Goal: Task Accomplishment & Management: Use online tool/utility

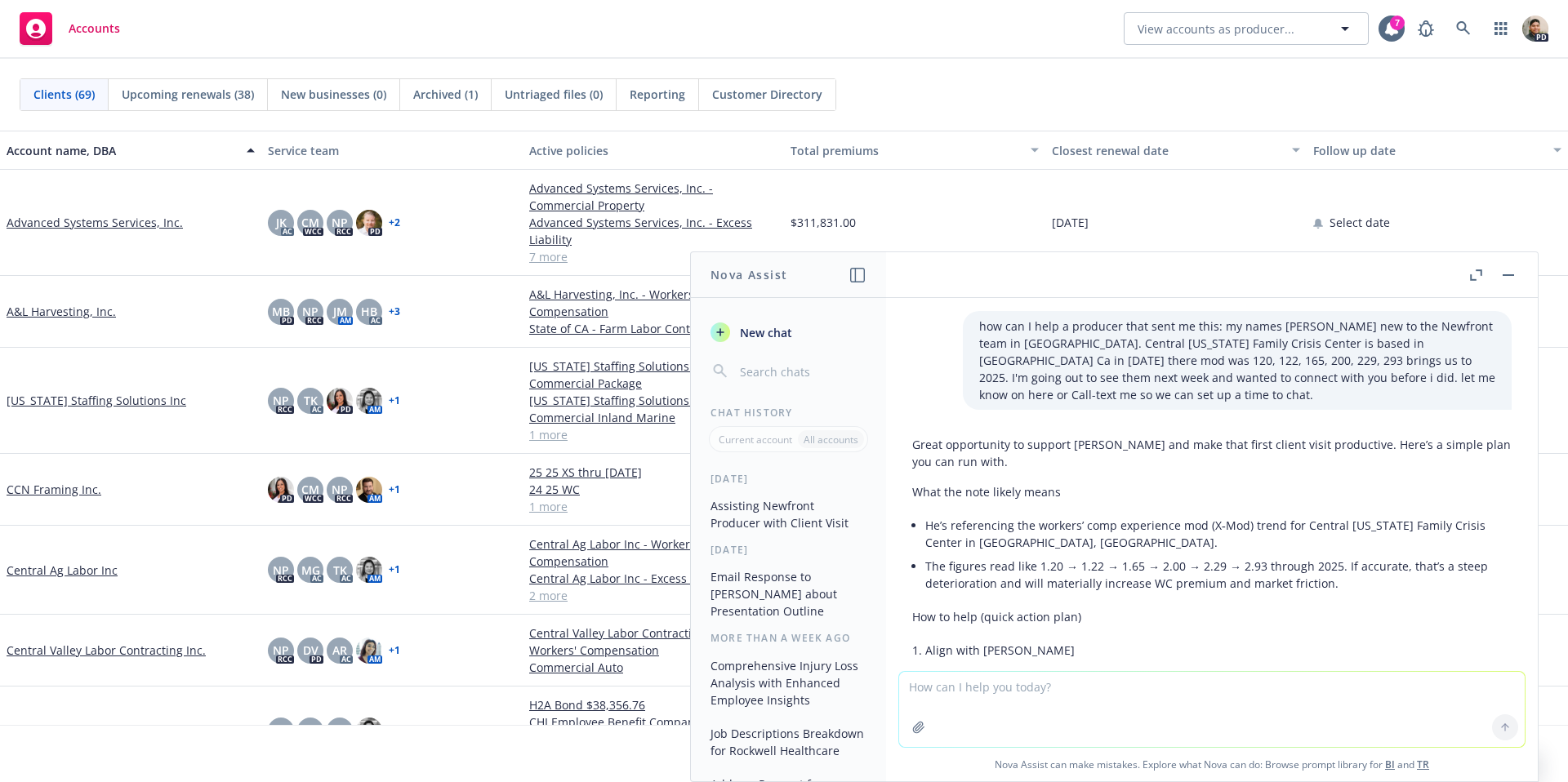
scroll to position [1171, 0]
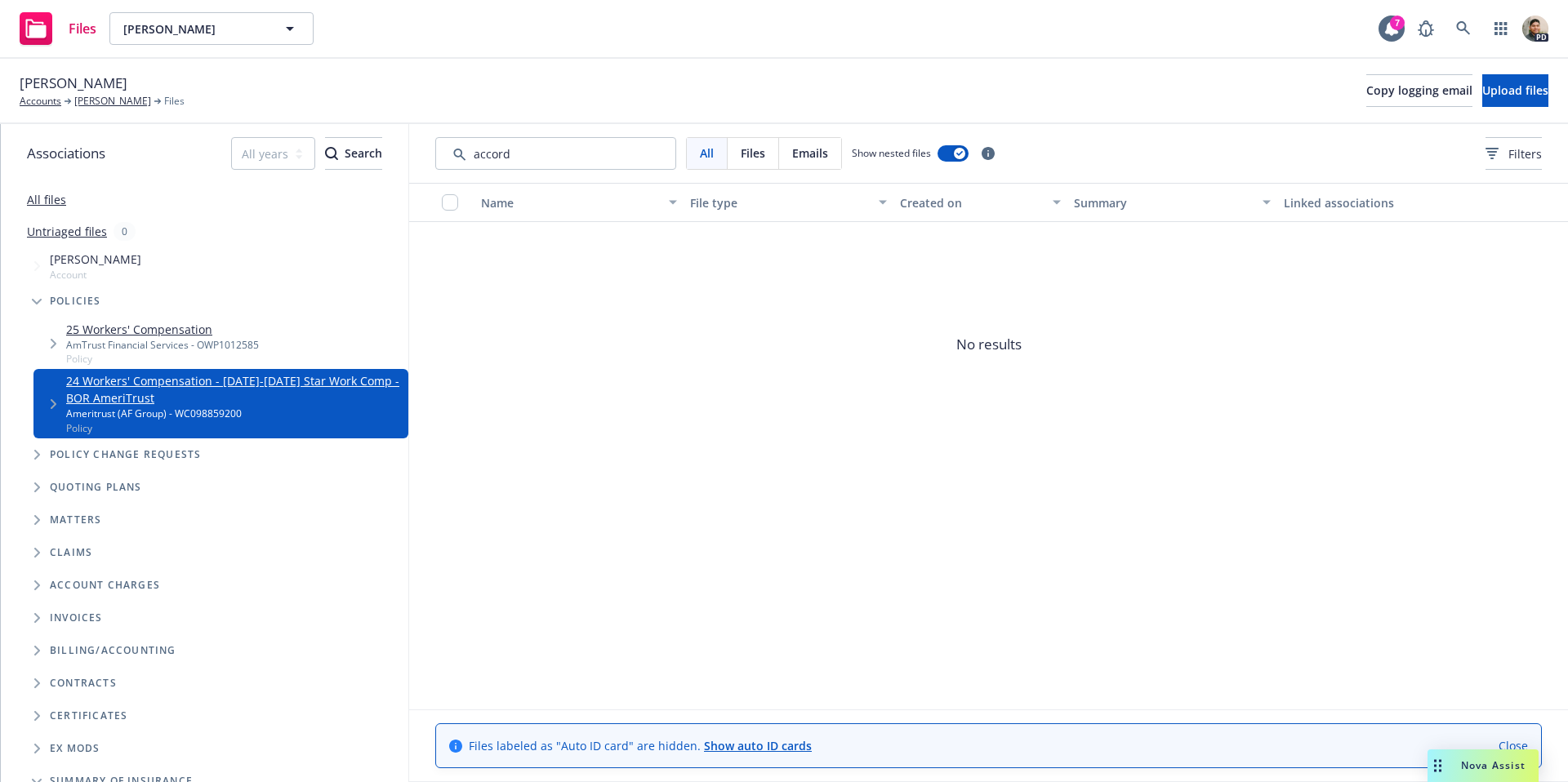
scroll to position [111, 0]
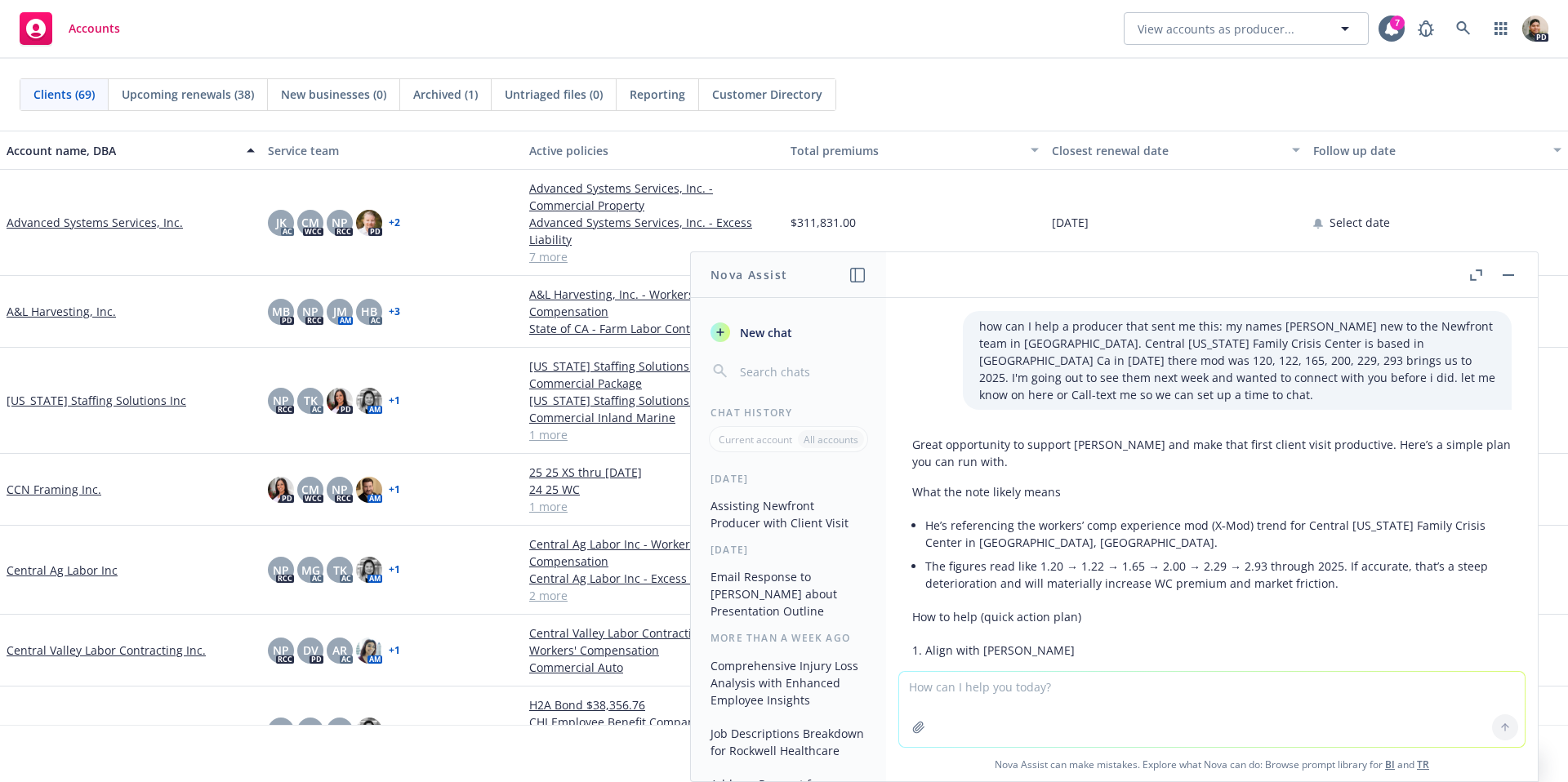
scroll to position [1171, 0]
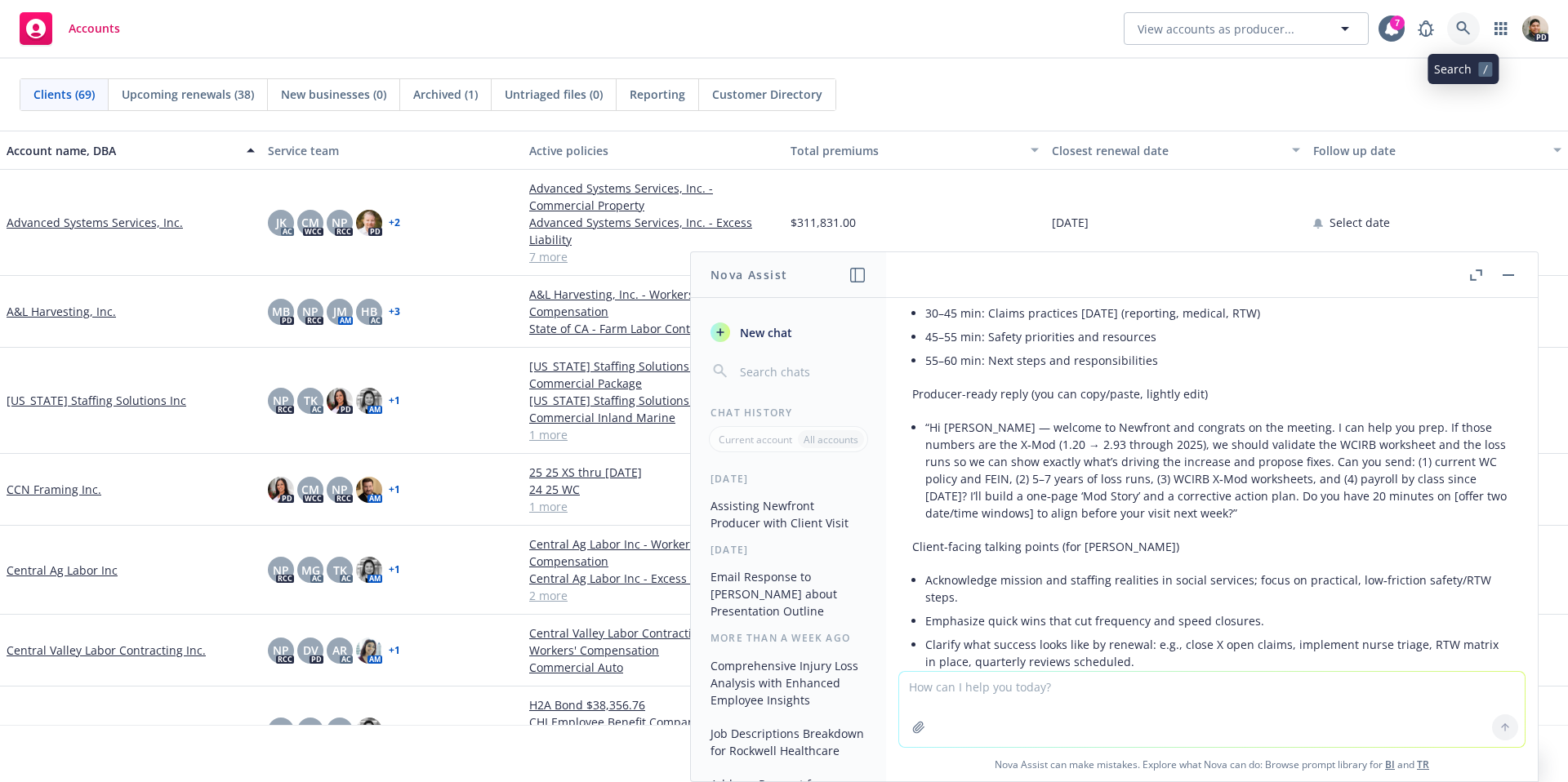
click at [1467, 25] on icon at bounding box center [1463, 28] width 15 height 15
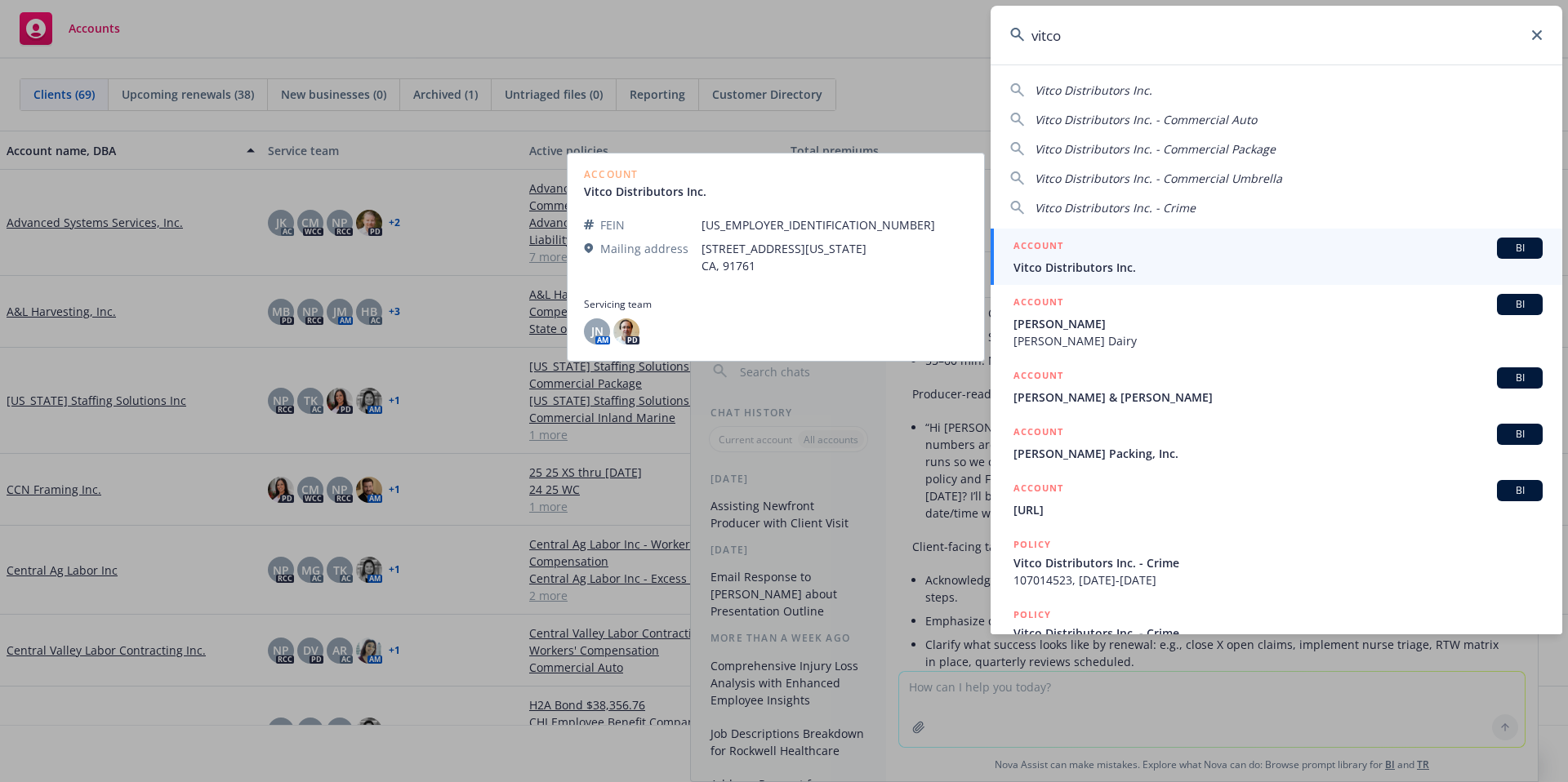
type input "vitco"
click at [1114, 264] on span "Vitco Distributors Inc." at bounding box center [1278, 267] width 529 height 17
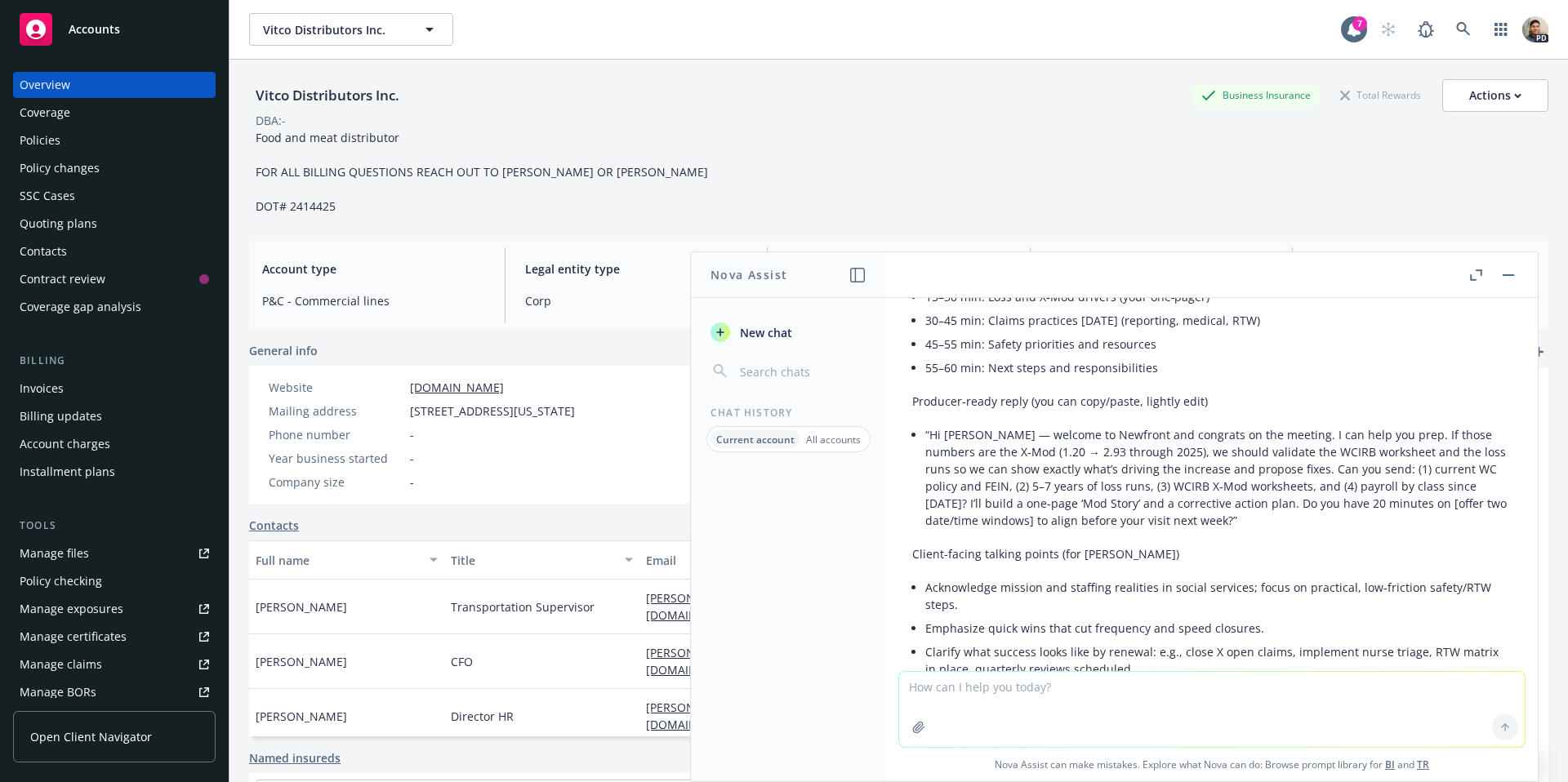
scroll to position [1163, 0]
click at [1501, 270] on button "button" at bounding box center [1508, 274] width 19 height 19
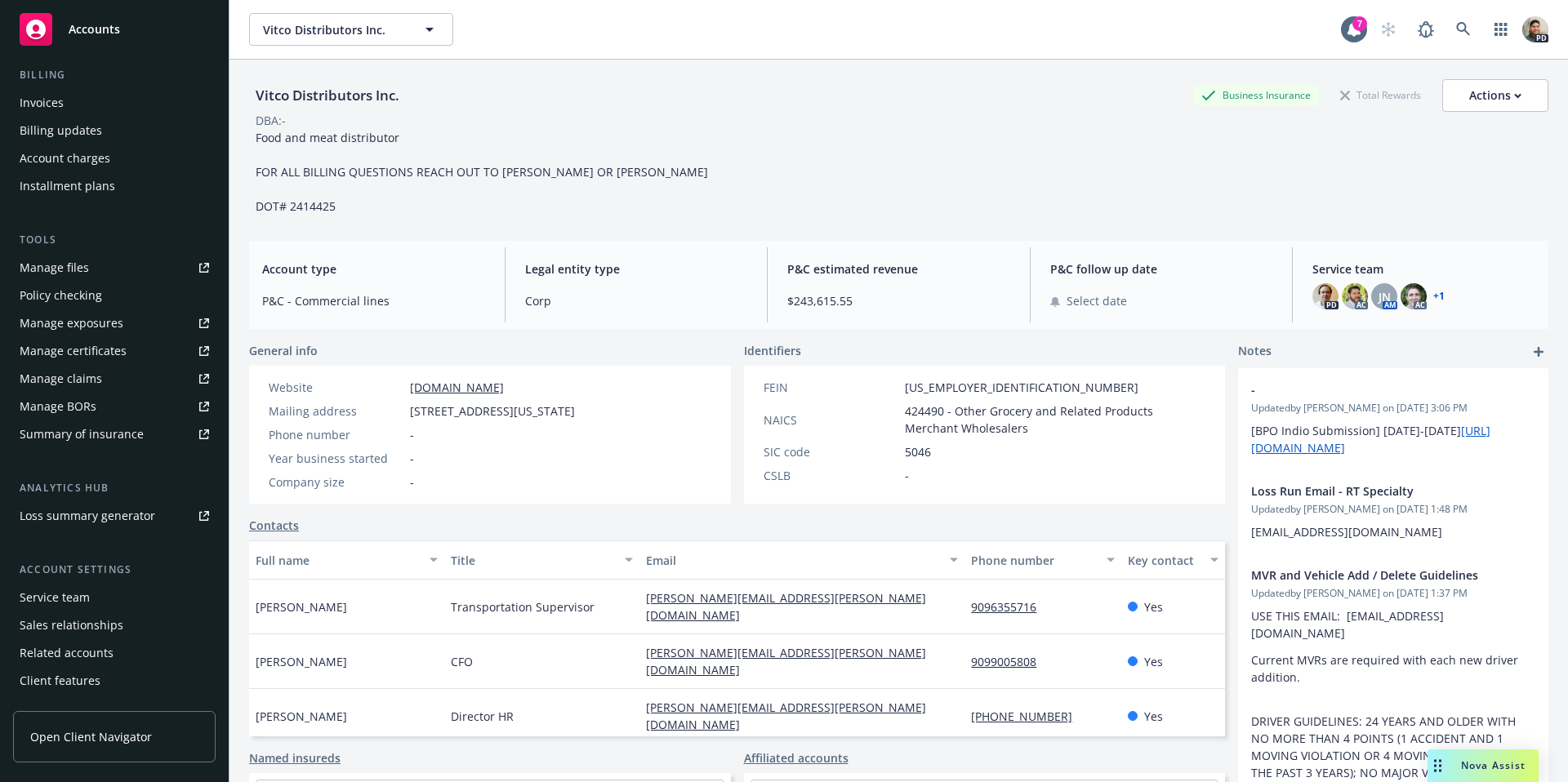
scroll to position [291, 0]
click at [114, 512] on div "Loss summary generator" at bounding box center [87, 510] width 136 height 26
click at [0, 0] on div "Accounts Overview Coverage Policies Policy changes SSC Cases Quoting plans Cont…" at bounding box center [115, 391] width 230 height 782
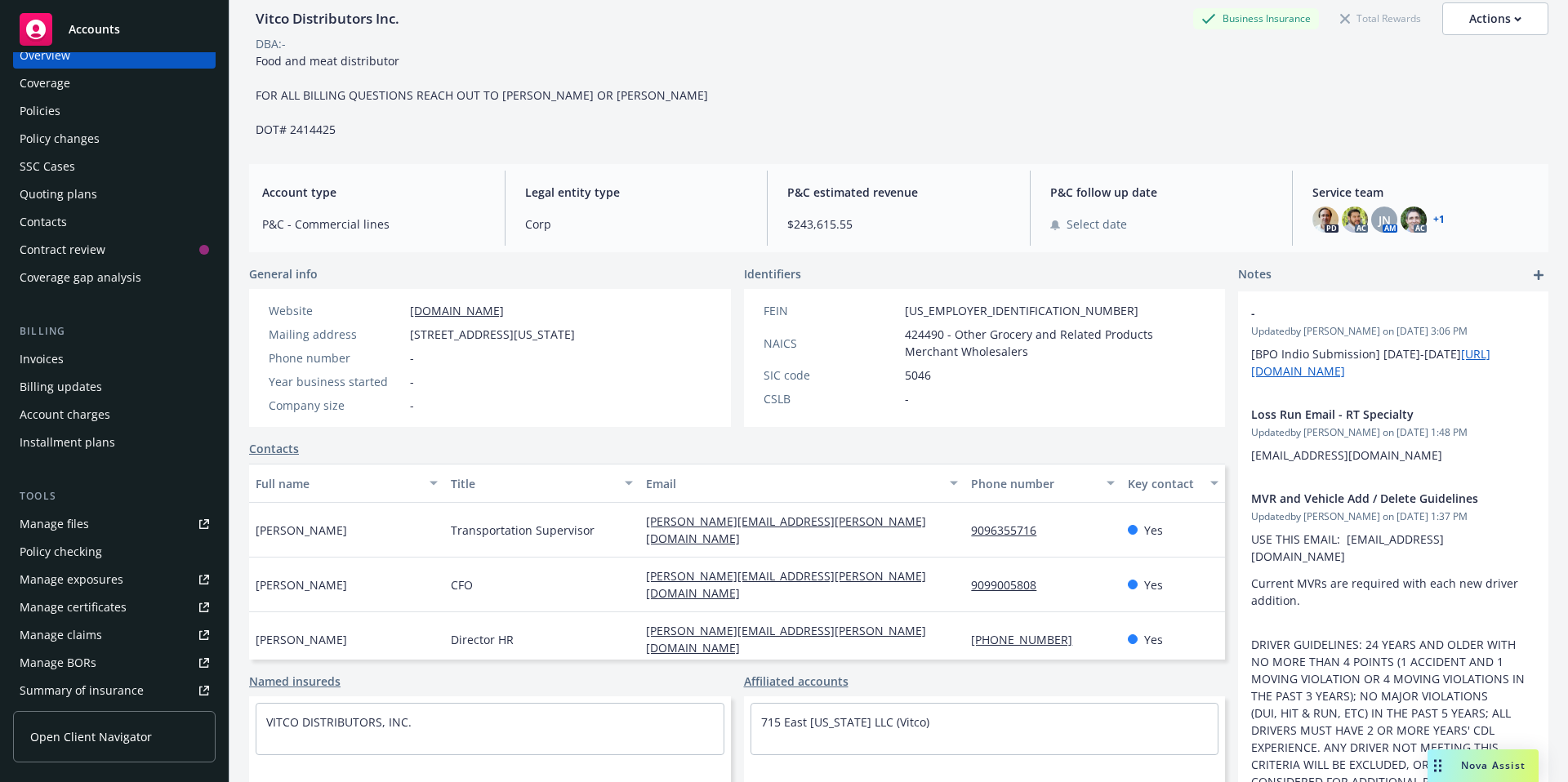
scroll to position [0, 0]
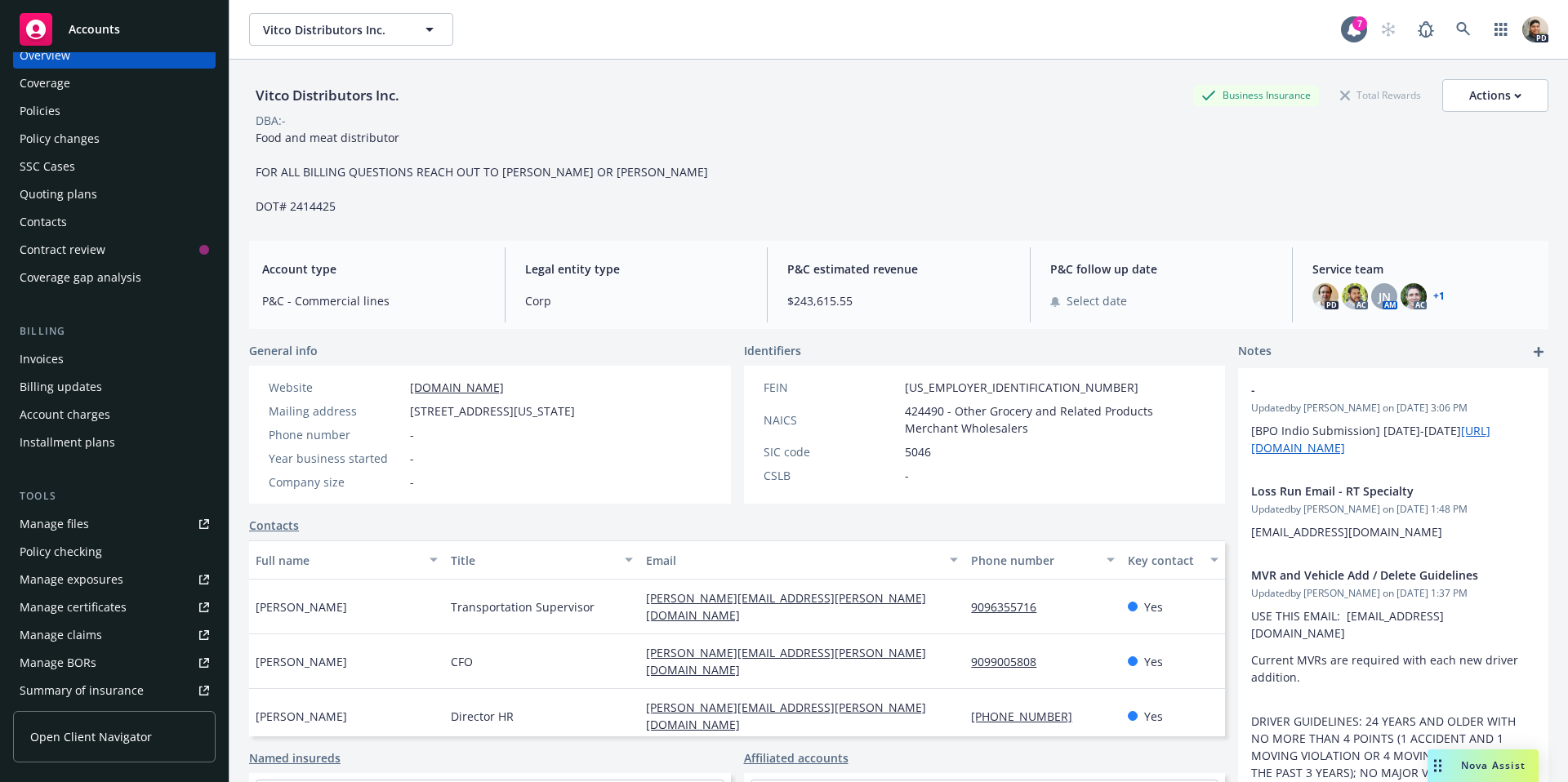
click at [66, 108] on div "Policies" at bounding box center [114, 110] width 190 height 26
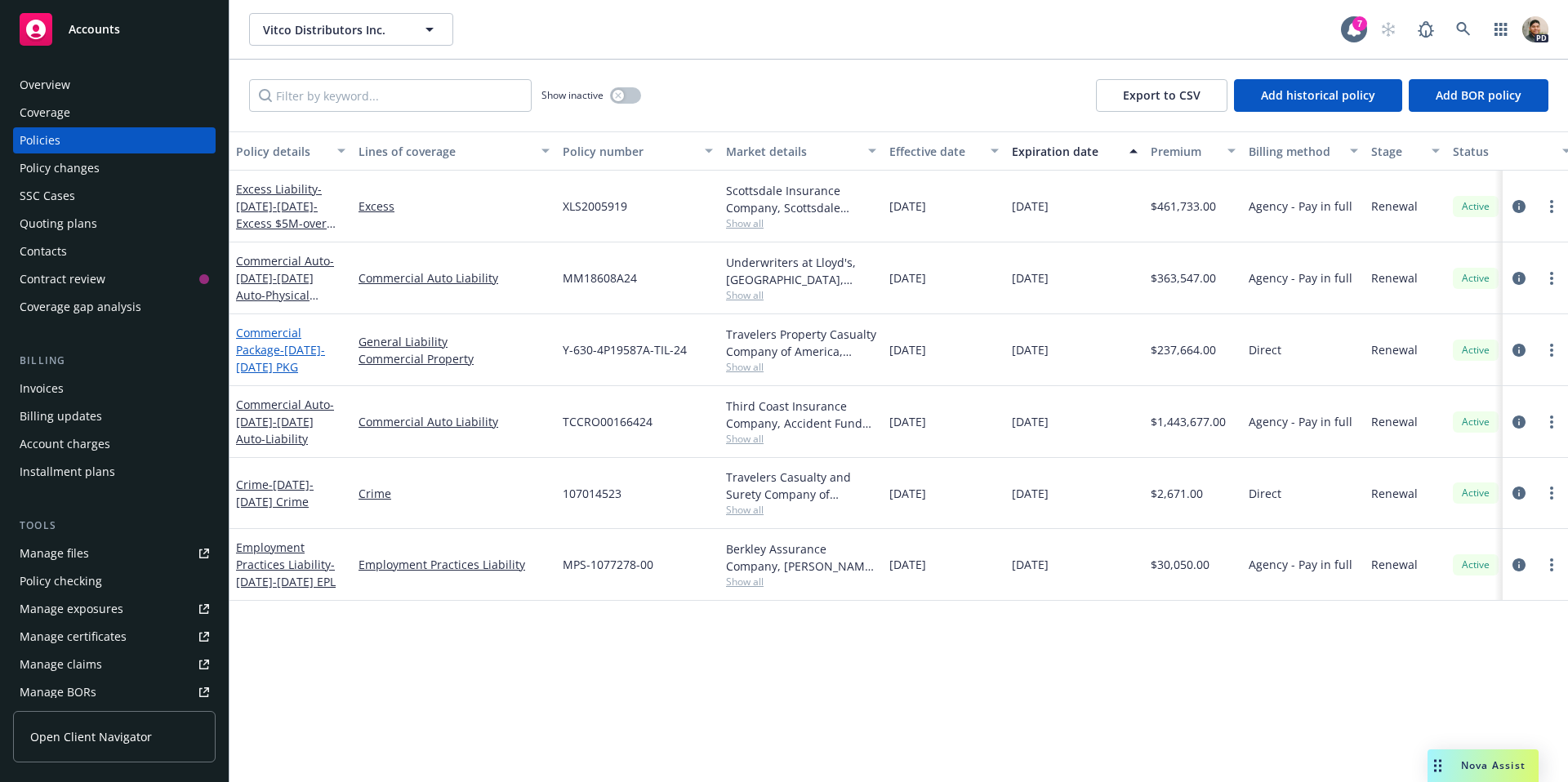
click at [263, 341] on link "Commercial Package - 2024-2025 PKG" at bounding box center [281, 350] width 89 height 50
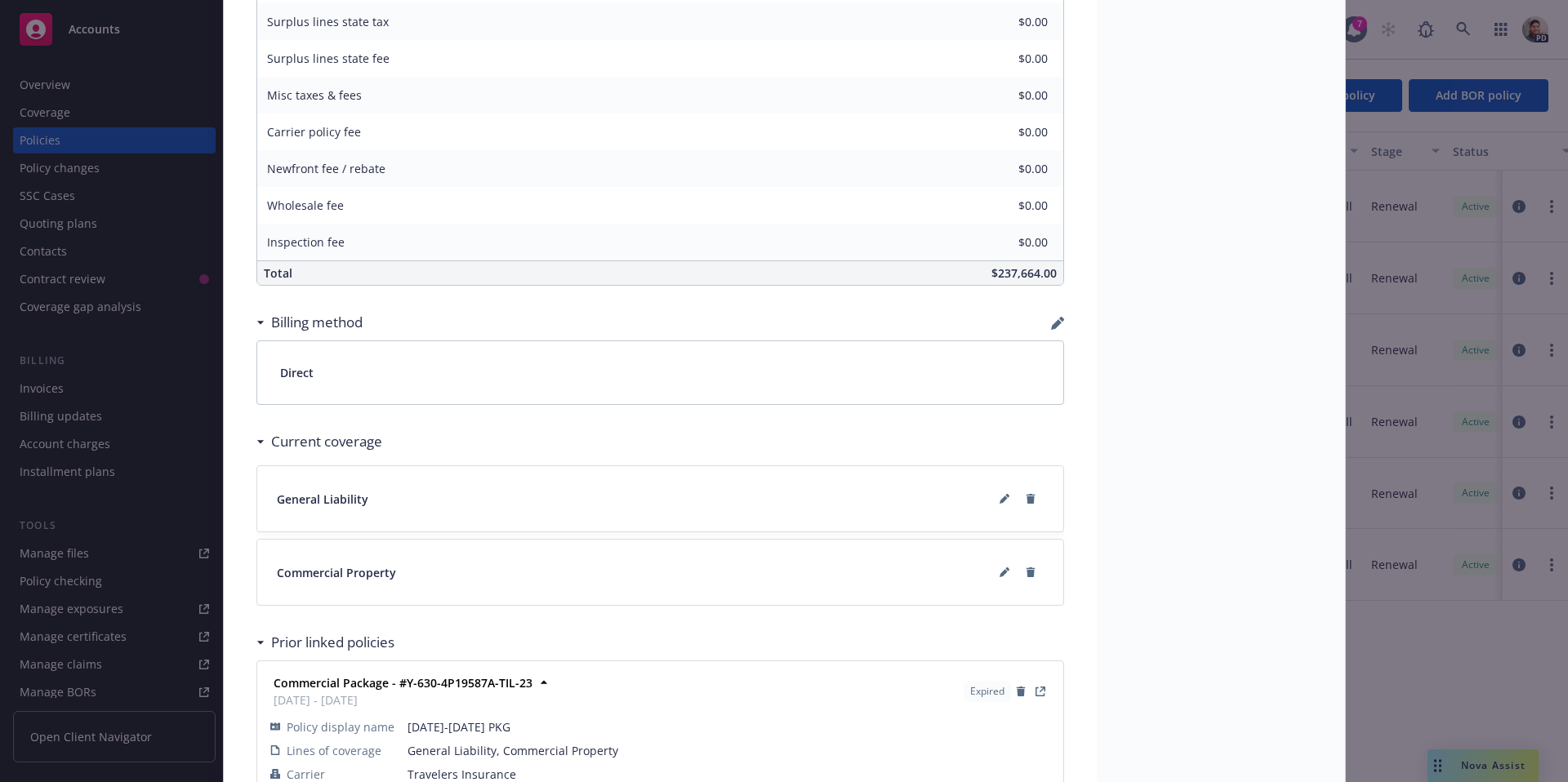
scroll to position [1049, 0]
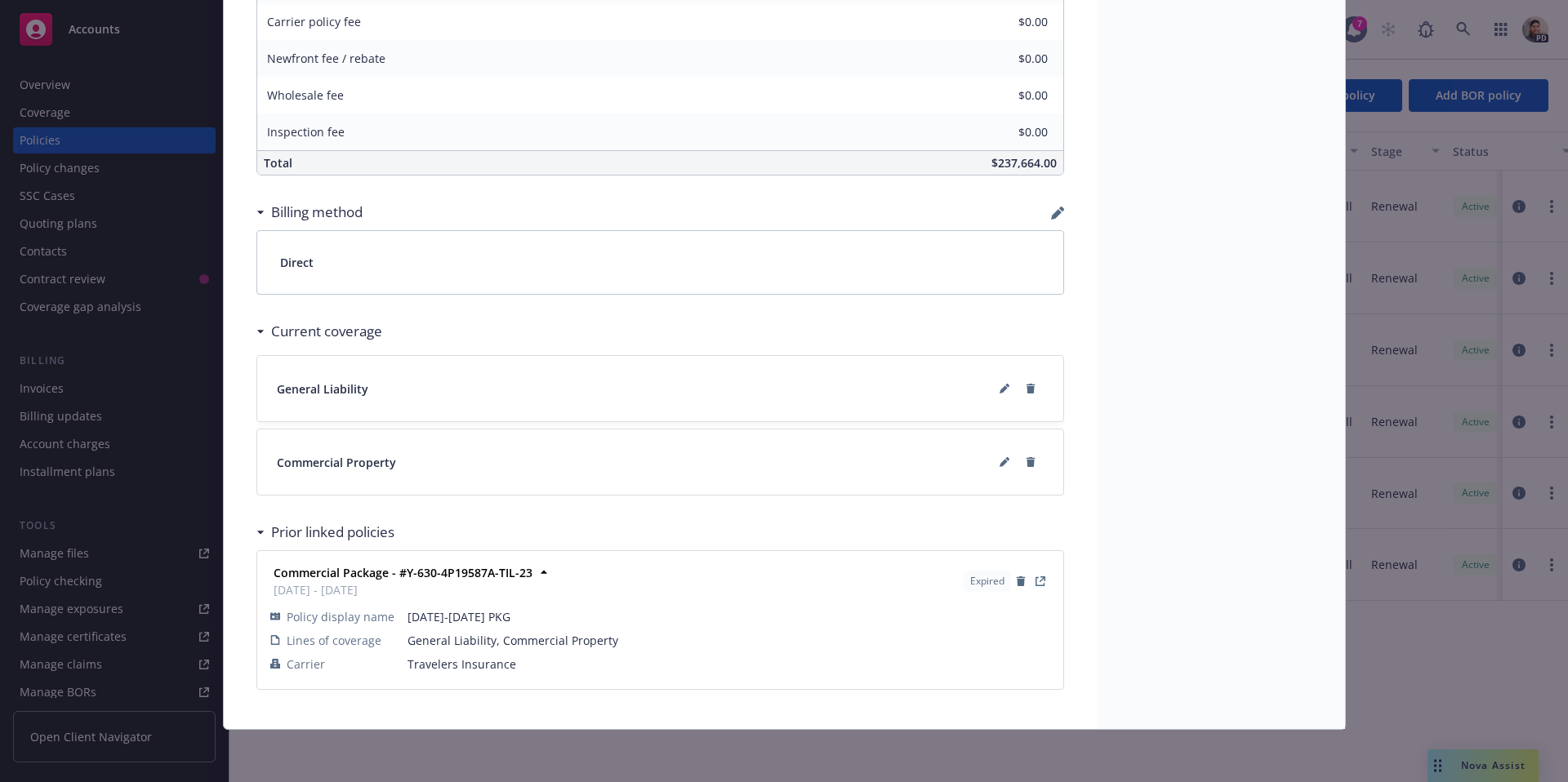
click at [256, 533] on icon at bounding box center [260, 532] width 8 height 4
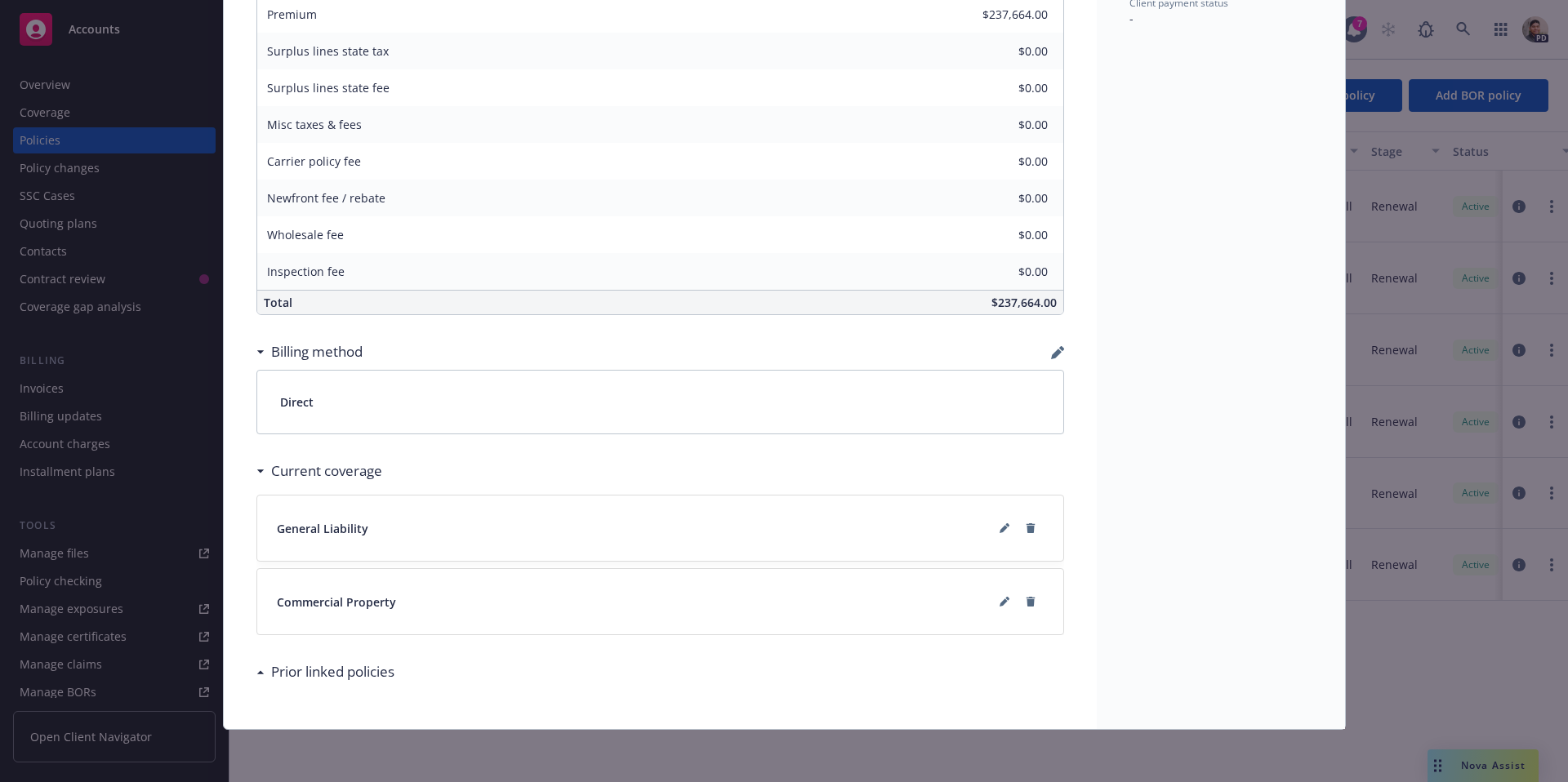
scroll to position [910, 0]
click at [256, 472] on icon at bounding box center [260, 471] width 8 height 4
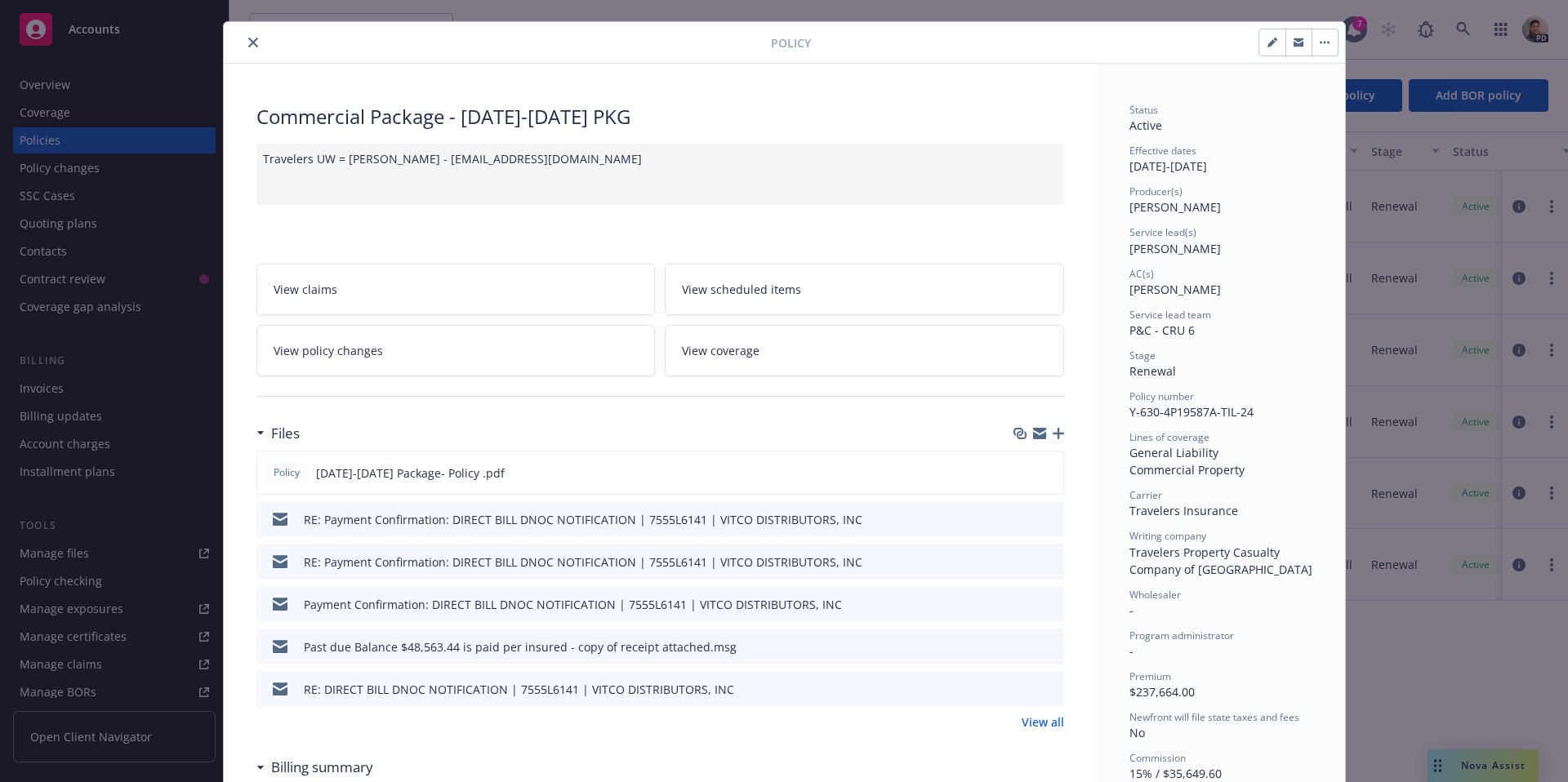
scroll to position [0, 0]
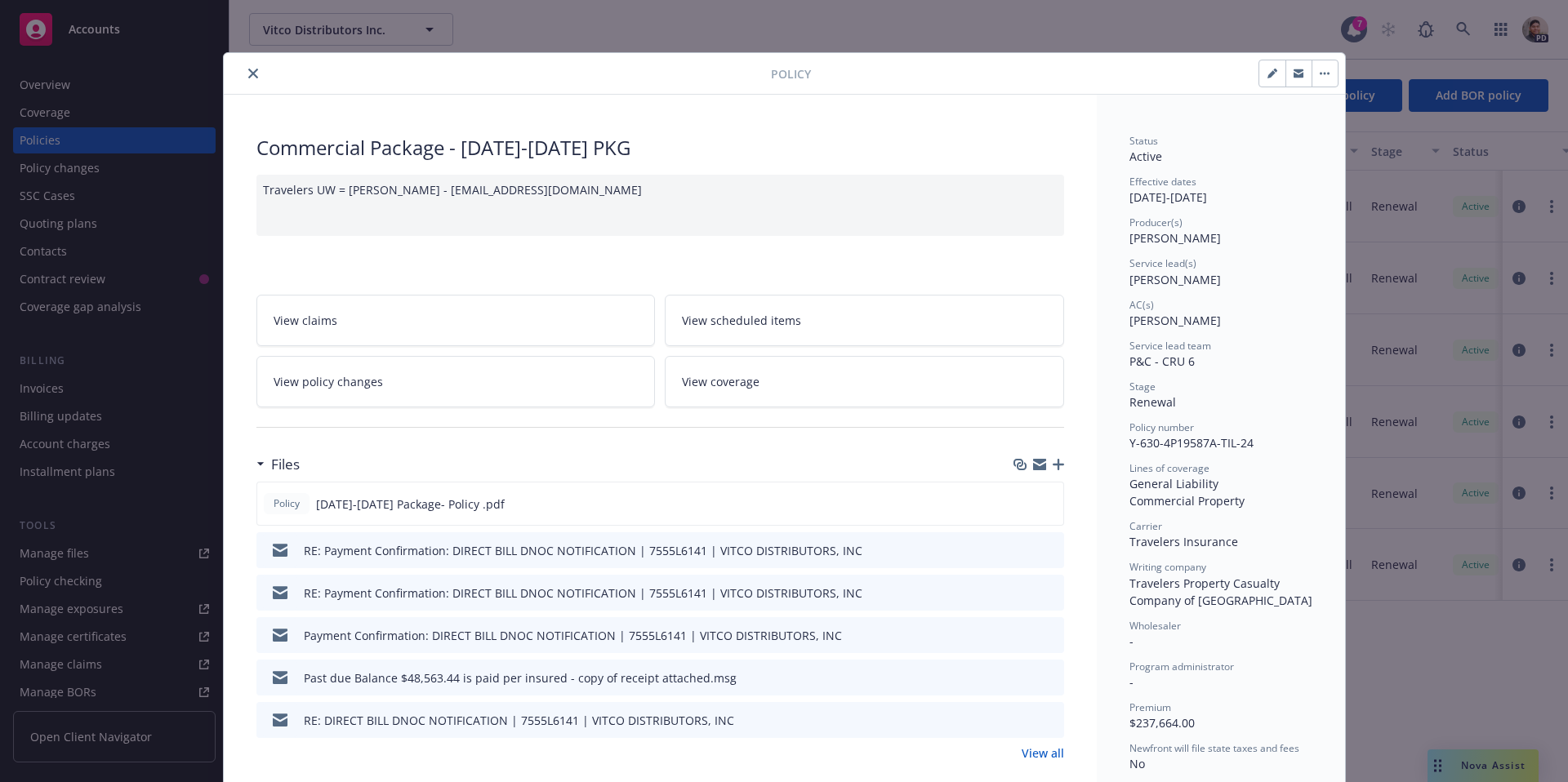
click at [258, 77] on button "close" at bounding box center [253, 73] width 19 height 19
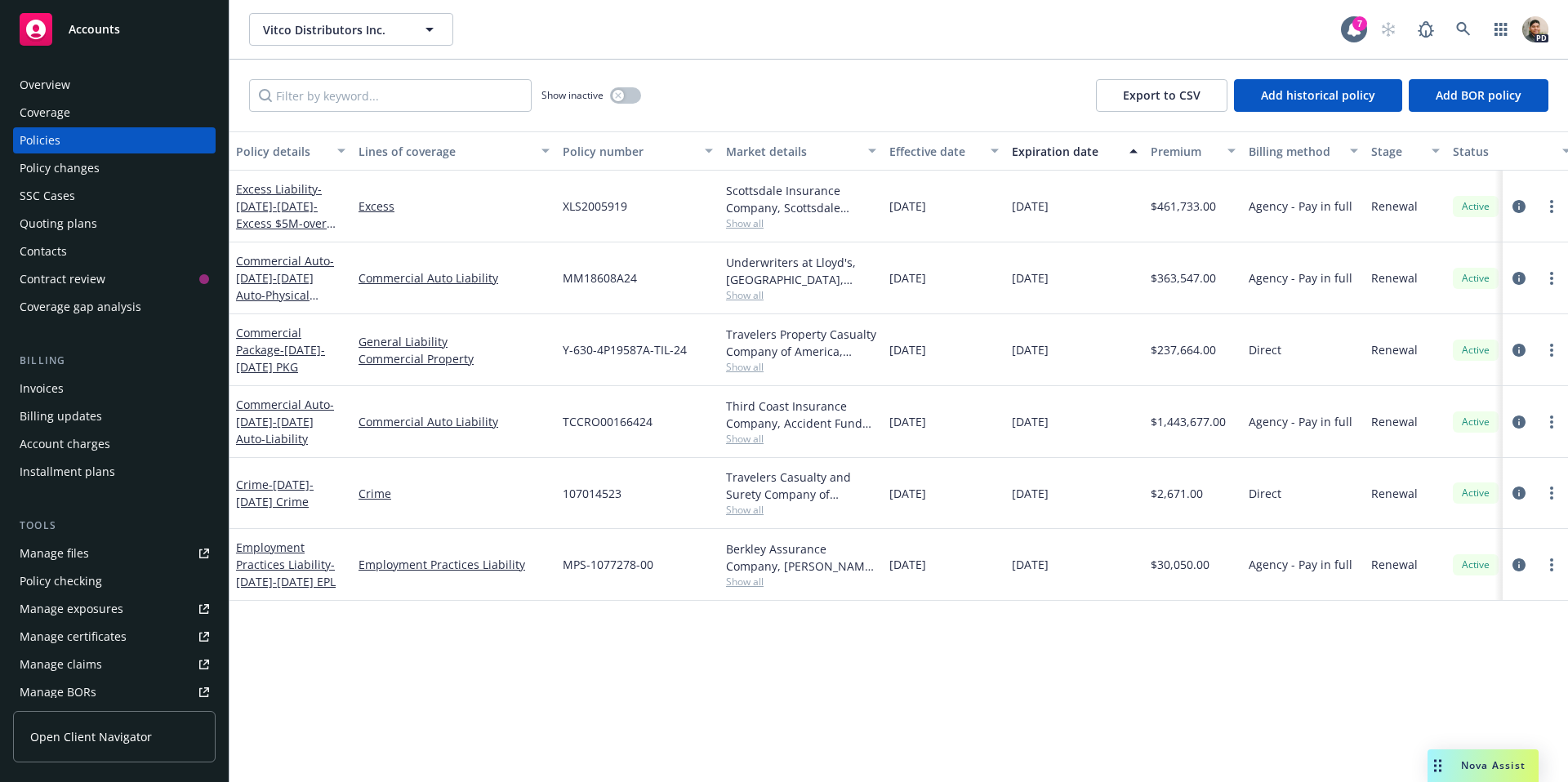
click at [36, 313] on div "Coverage gap analysis" at bounding box center [79, 306] width 121 height 26
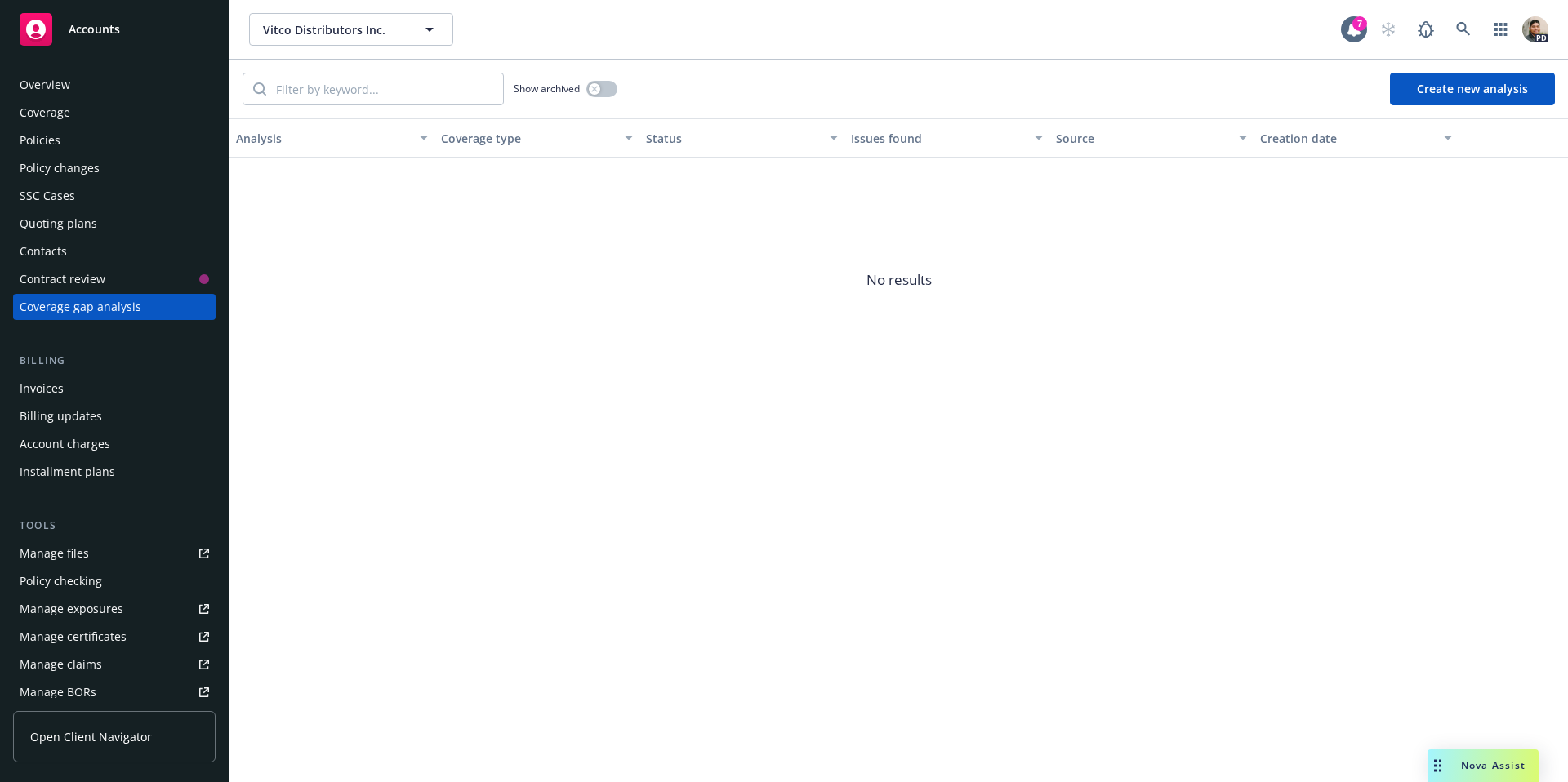
click at [1470, 90] on button "Create new analysis" at bounding box center [1472, 89] width 165 height 33
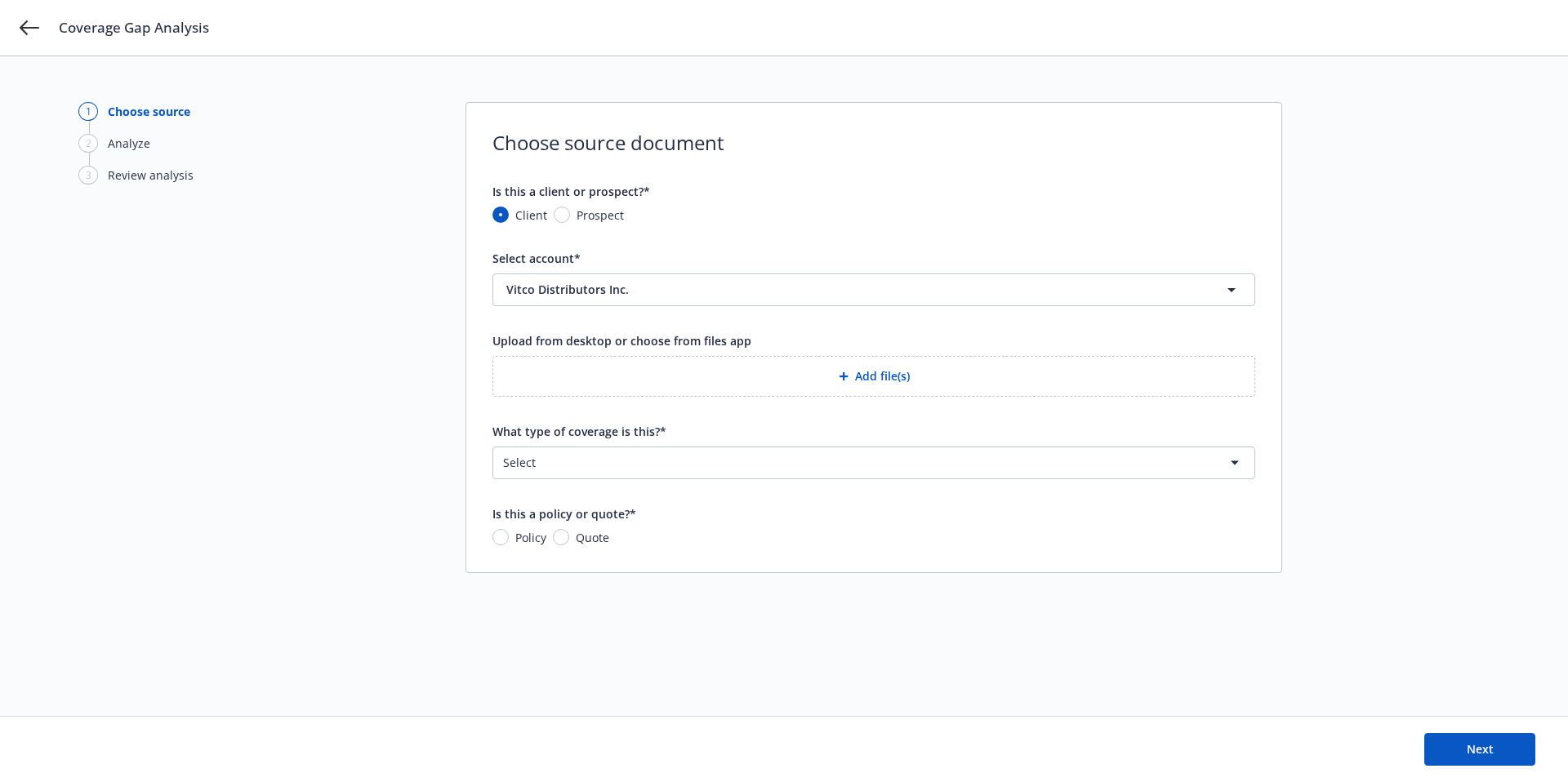
click at [42, 22] on div "Coverage Gap Analysis" at bounding box center [784, 27] width 1568 height 56
click at [36, 26] on icon at bounding box center [28, 27] width 19 height 19
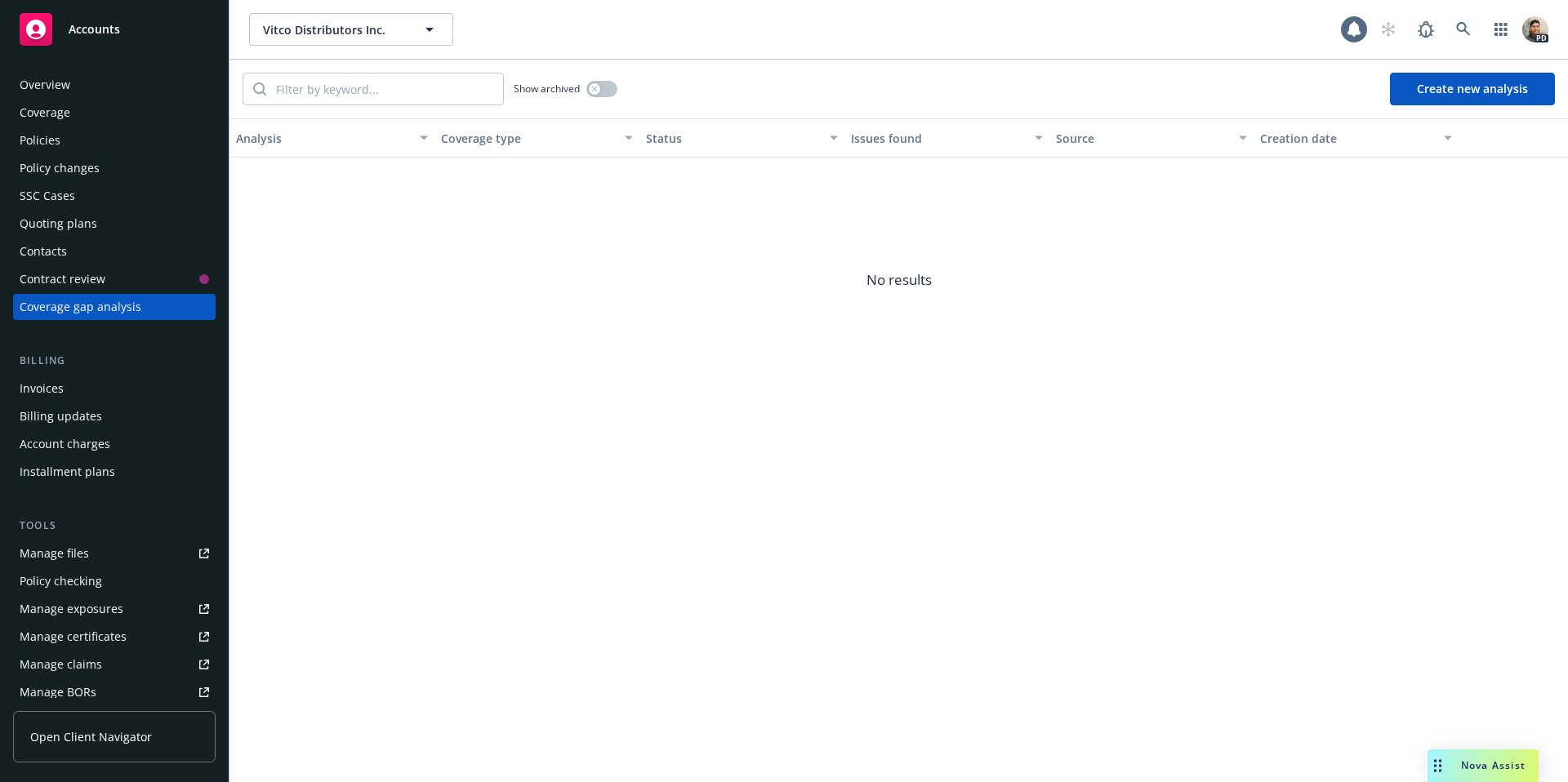
click at [66, 93] on div "Overview" at bounding box center [45, 85] width 51 height 26
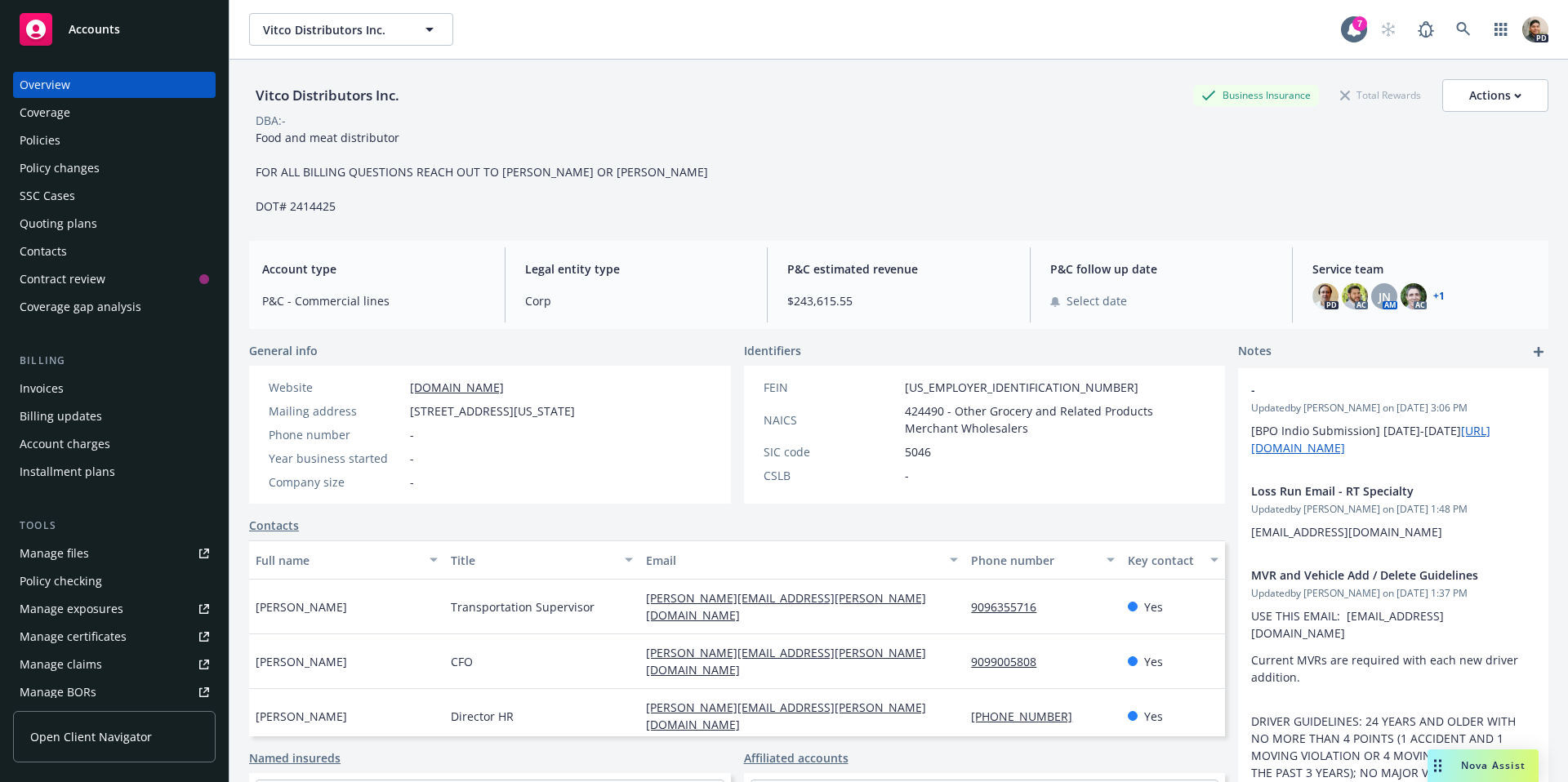
click at [75, 110] on div "Coverage" at bounding box center [114, 112] width 190 height 26
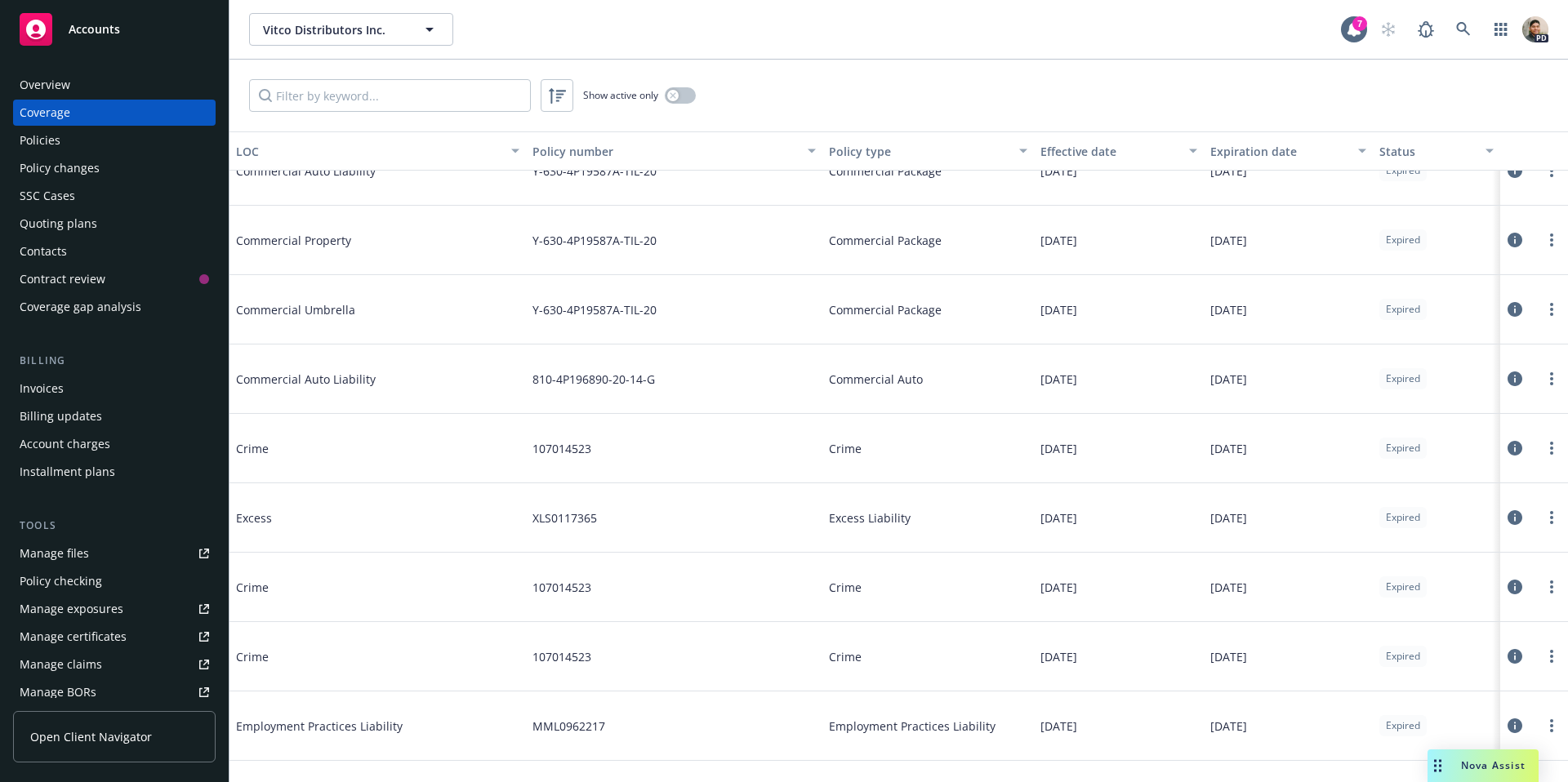
scroll to position [3188, 0]
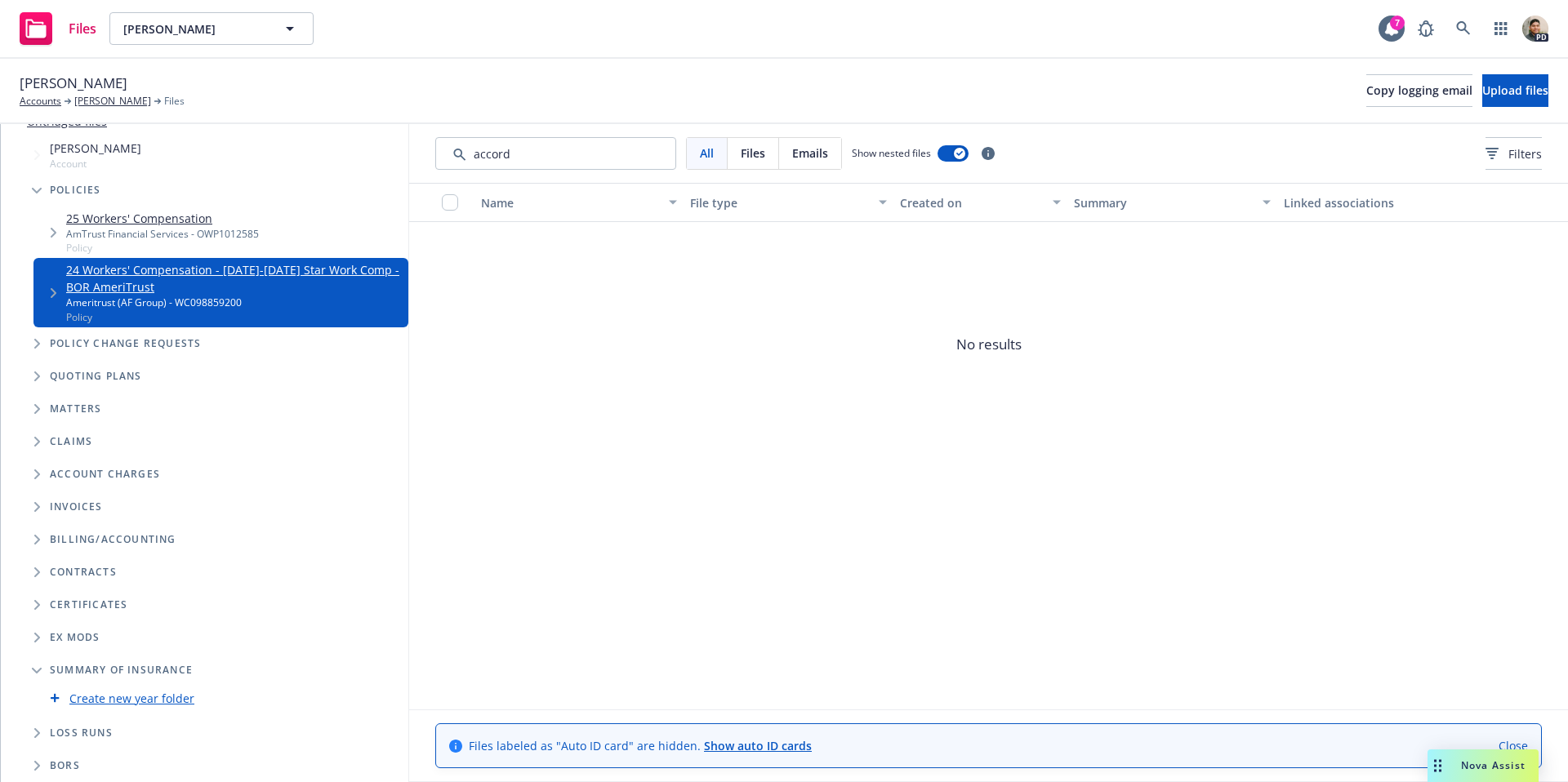
scroll to position [111, 0]
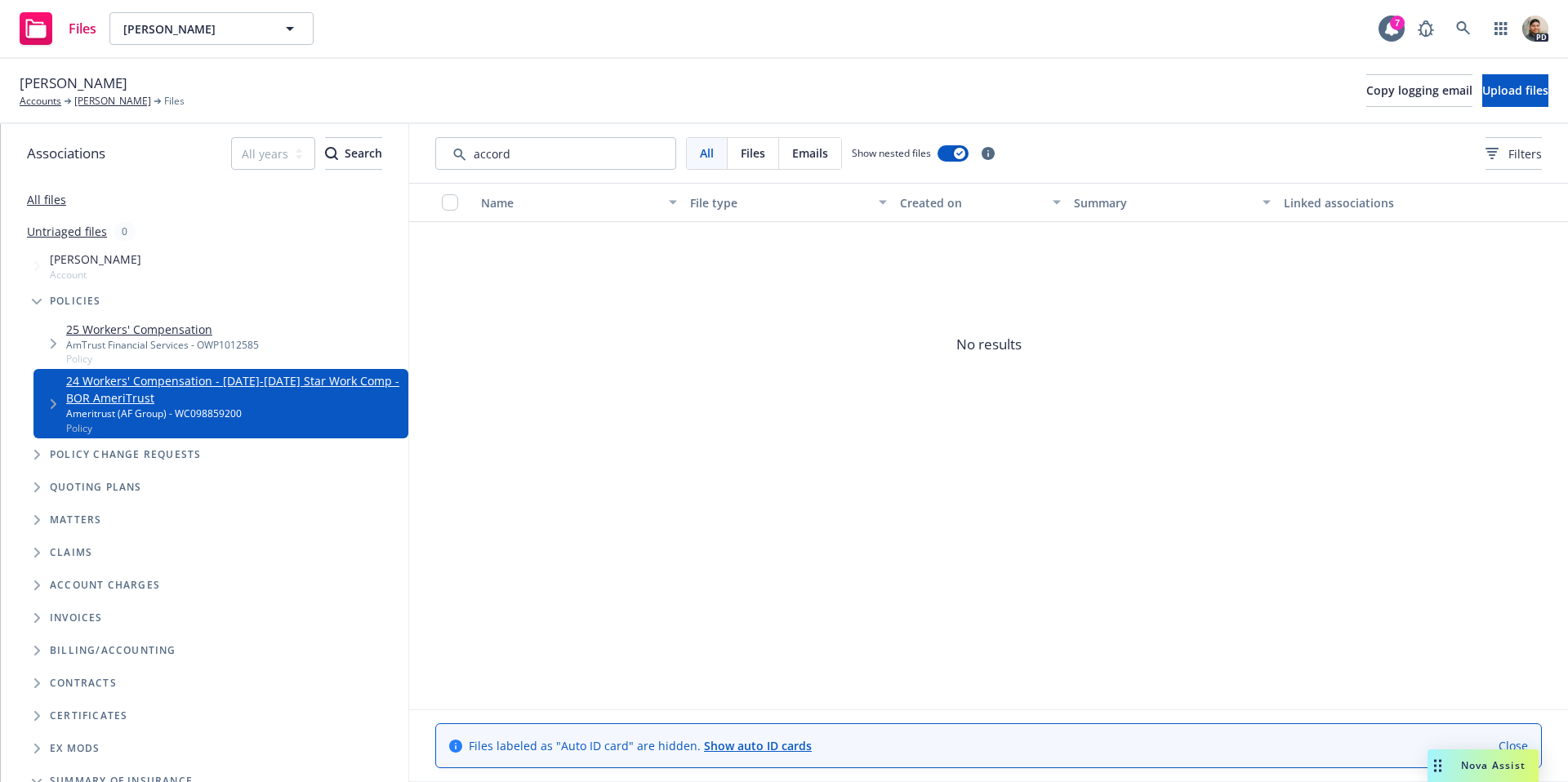
scroll to position [111, 0]
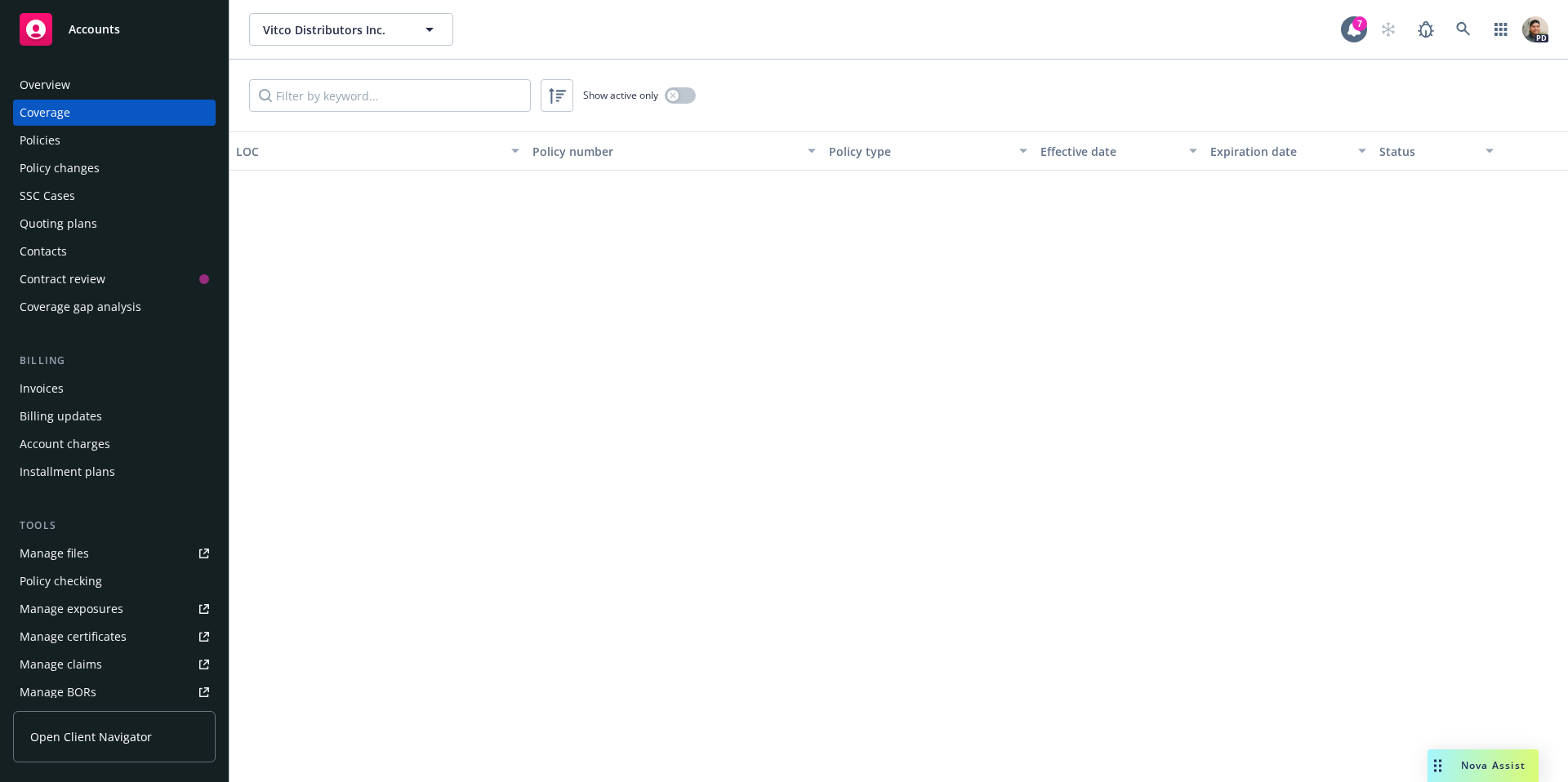
scroll to position [3188, 0]
